Goal: Find specific page/section: Find specific page/section

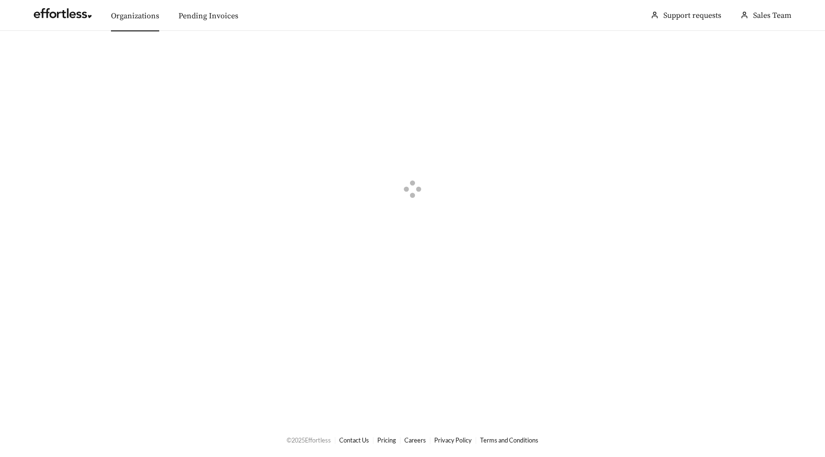
click at [132, 13] on link "Organizations" at bounding box center [135, 16] width 48 height 10
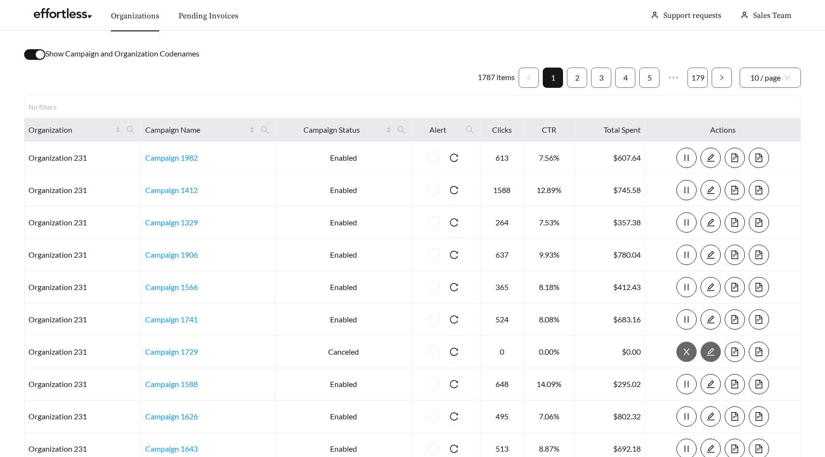
click at [38, 58] on div "button" at bounding box center [40, 54] width 9 height 9
